Goal: Information Seeking & Learning: Check status

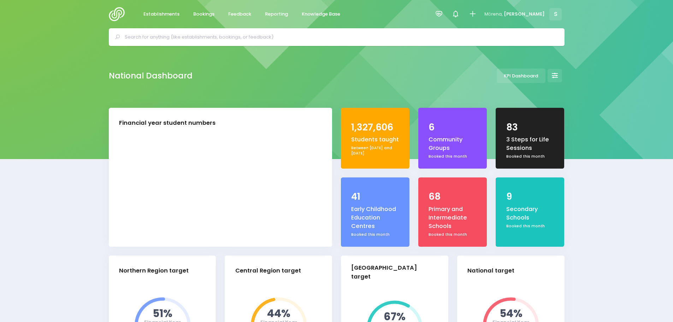
select select "5"
click at [229, 13] on span "Feedback" at bounding box center [239, 14] width 23 height 7
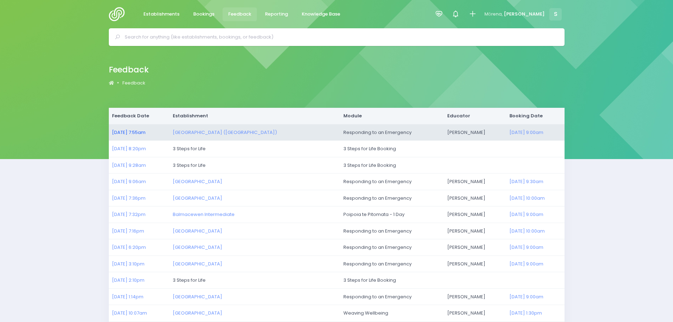
click at [145, 132] on link "27/08/2025 7:55am" at bounding box center [129, 132] width 34 height 7
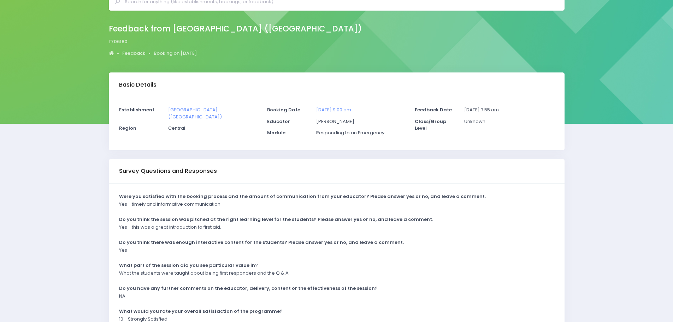
scroll to position [71, 0]
